Goal: Information Seeking & Learning: Learn about a topic

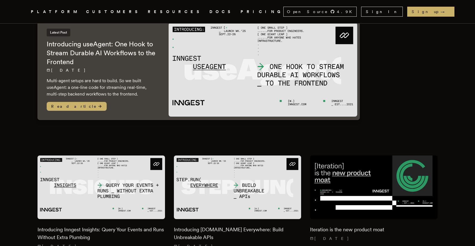
scroll to position [49, 0]
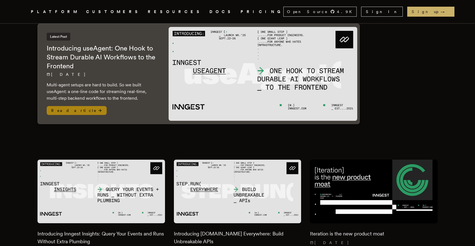
click at [100, 55] on h2 "Introducing useAgent: One Hook to Stream Durable AI Workflows to the Frontend" at bounding box center [102, 57] width 111 height 27
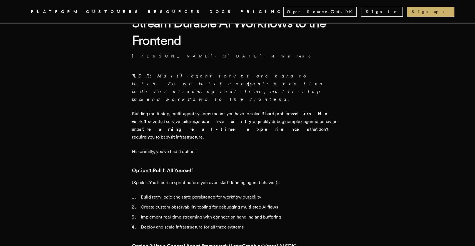
scroll to position [66, 0]
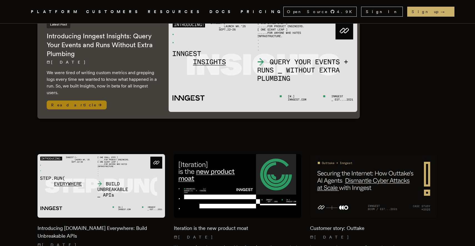
scroll to position [67, 0]
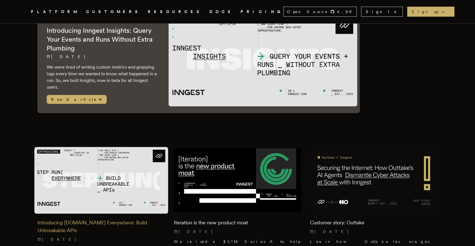
click at [126, 174] on img at bounding box center [101, 180] width 134 height 67
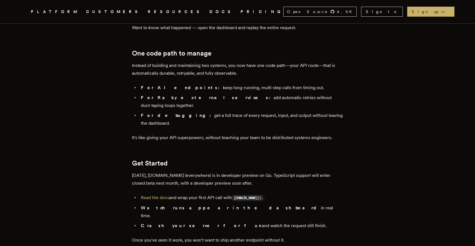
scroll to position [890, 0]
